Goal: Task Accomplishment & Management: Manage account settings

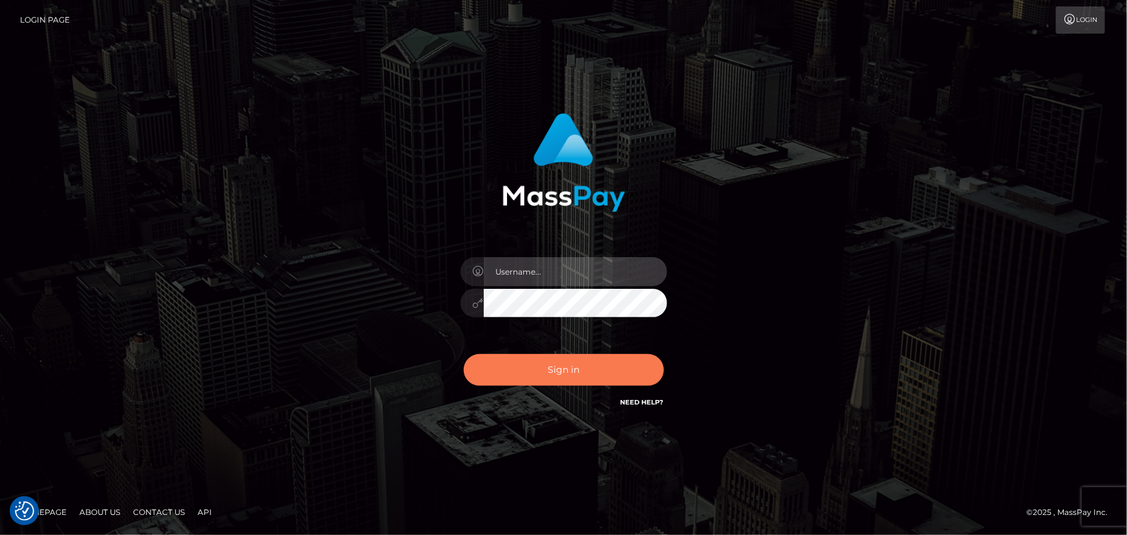
type input "Maria.spree"
click at [578, 373] on button "Sign in" at bounding box center [564, 370] width 200 height 32
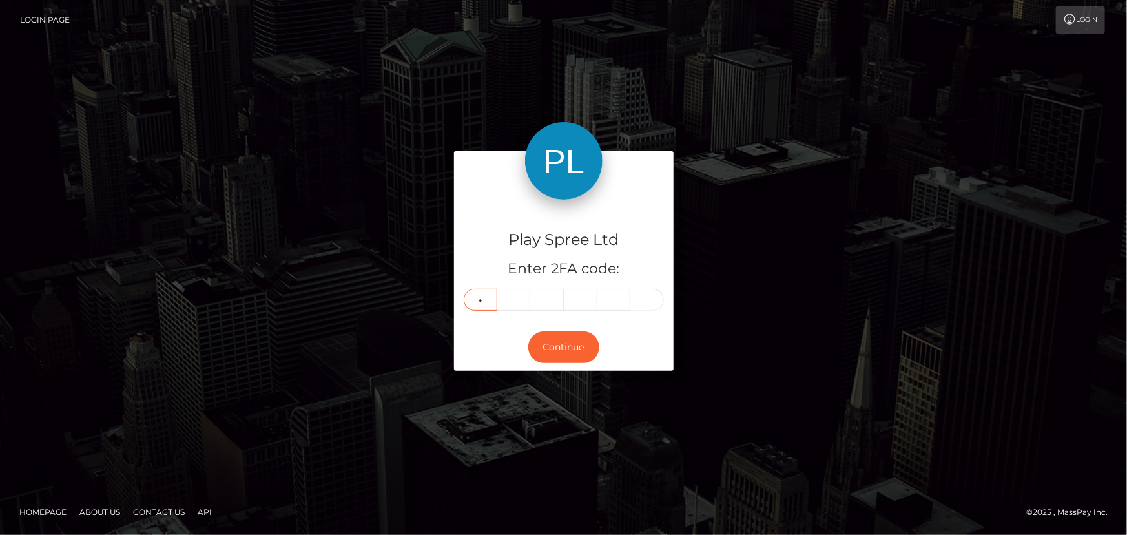
type input "0"
type input "2"
type input "9"
type input "3"
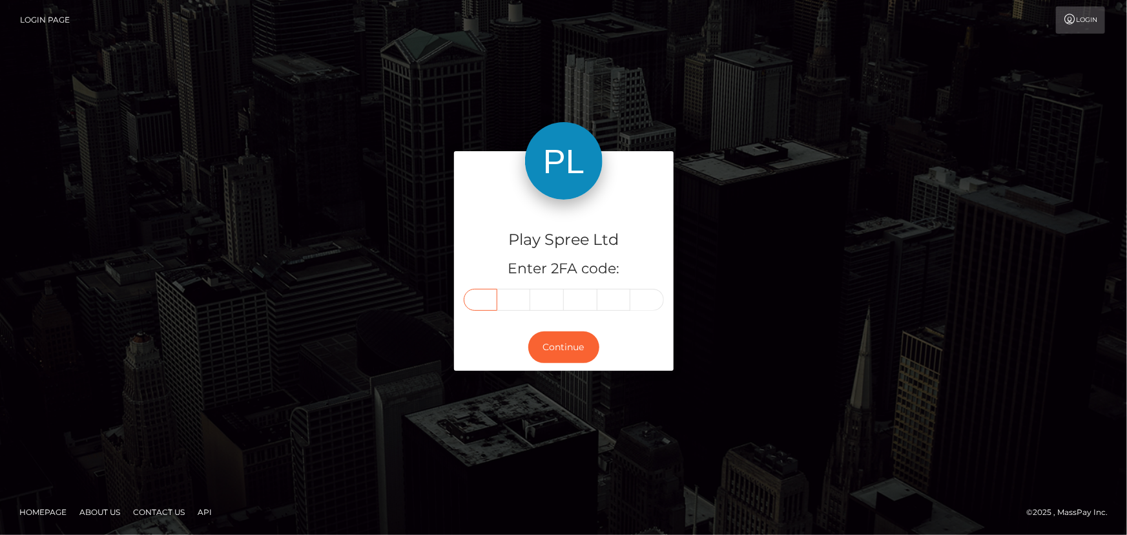
type input "0"
type input "2"
type input "3"
type input "9"
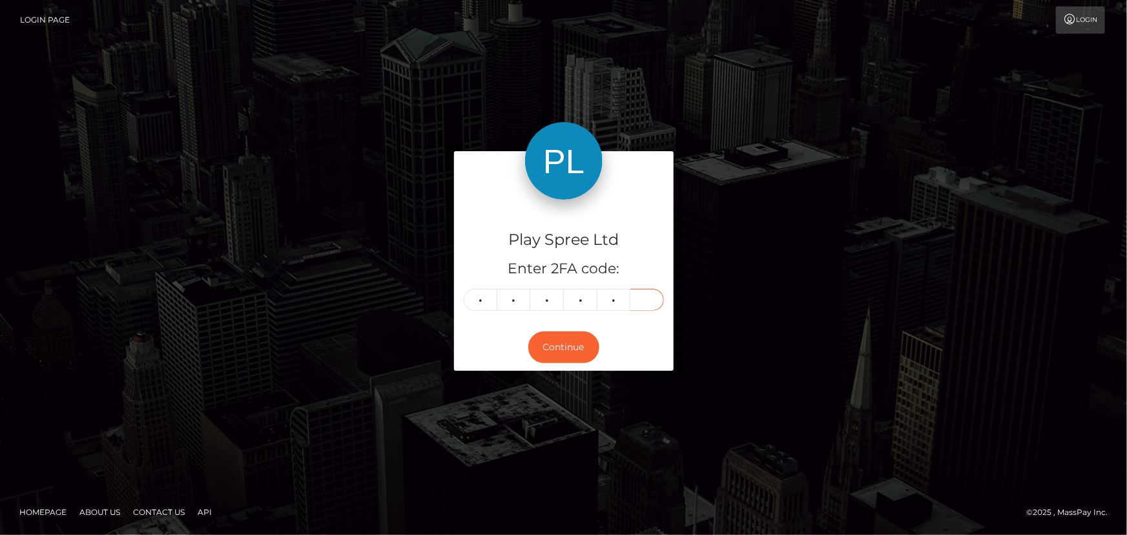
type input "3"
